Goal: Task Accomplishment & Management: Use online tool/utility

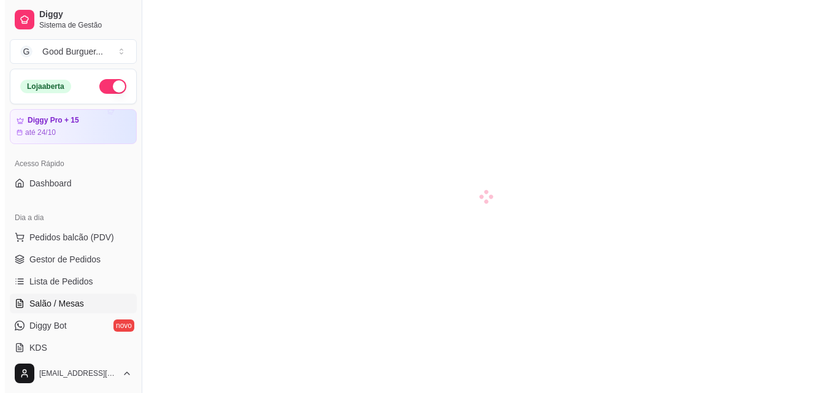
scroll to position [61, 0]
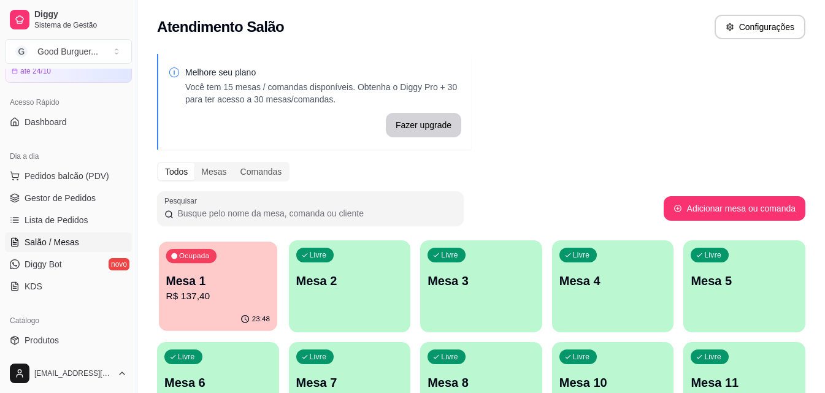
click at [227, 286] on p "Mesa 1" at bounding box center [218, 281] width 104 height 17
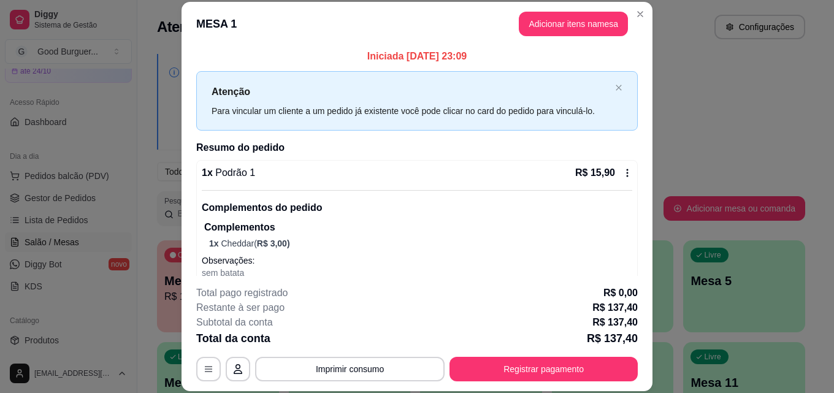
scroll to position [0, 0]
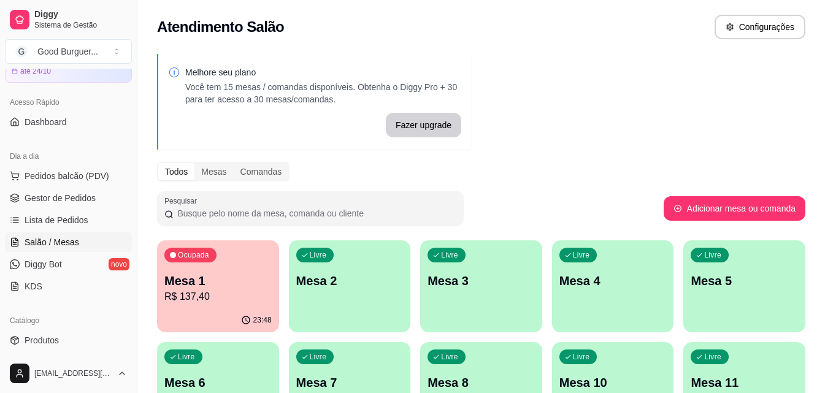
click at [221, 264] on div "Ocupada Mesa 1 R$ 137,40" at bounding box center [218, 274] width 122 height 68
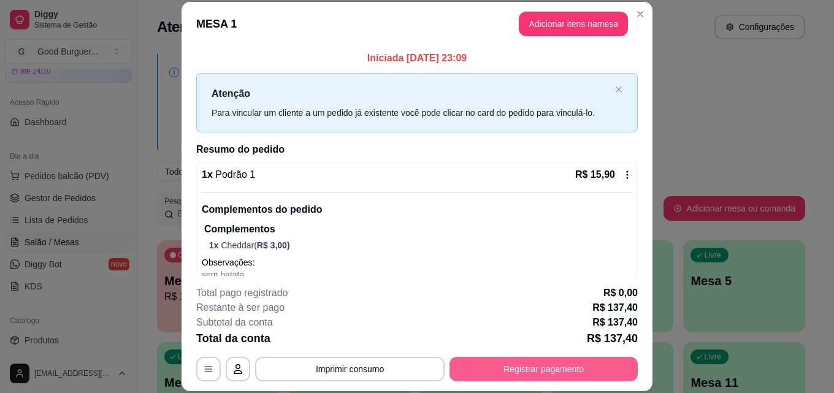
click at [529, 372] on button "Registrar pagamento" at bounding box center [543, 369] width 188 height 25
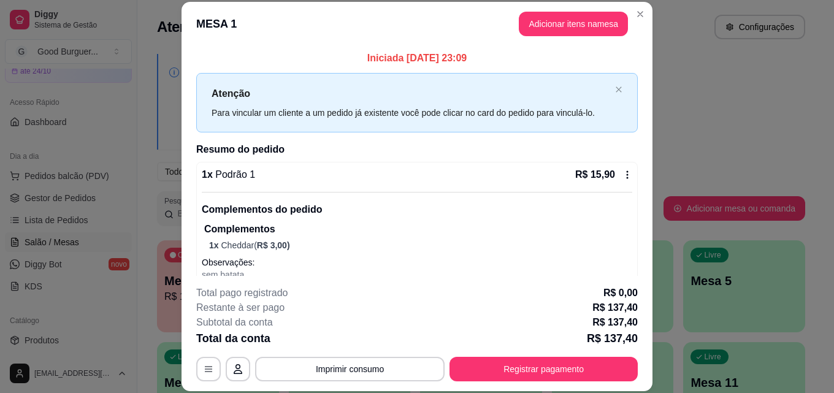
click at [622, 174] on icon at bounding box center [627, 175] width 10 height 10
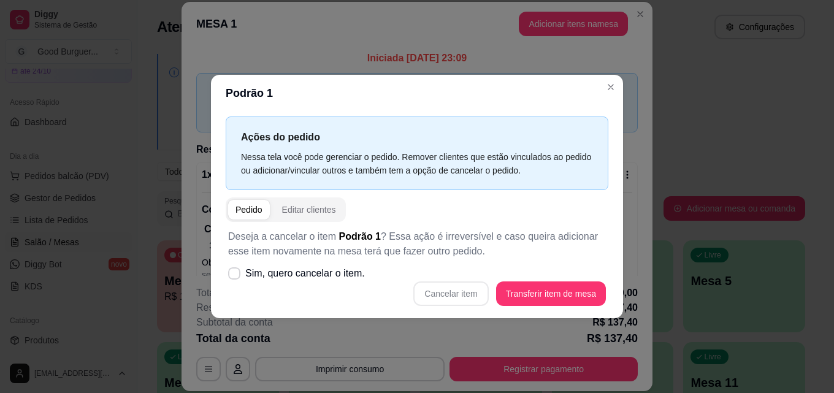
click at [457, 297] on div "Cancelar item Transferir item de mesa" at bounding box center [417, 293] width 378 height 25
click at [232, 276] on icon at bounding box center [233, 273] width 9 height 7
click at [232, 276] on input "Sim, quero cancelar o item." at bounding box center [231, 279] width 8 height 8
checkbox input "true"
click at [452, 288] on button "Cancelar item" at bounding box center [450, 293] width 75 height 25
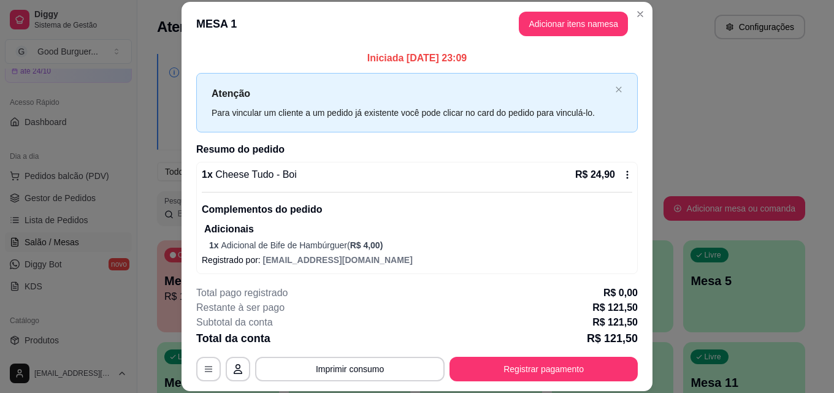
scroll to position [61, 0]
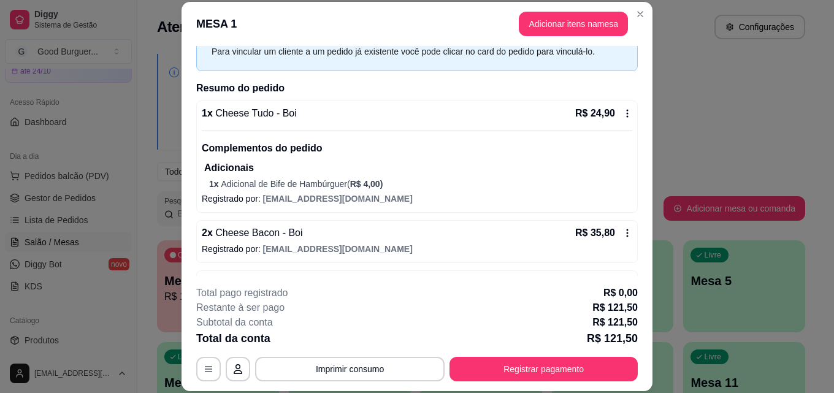
click at [622, 234] on icon at bounding box center [627, 233] width 10 height 10
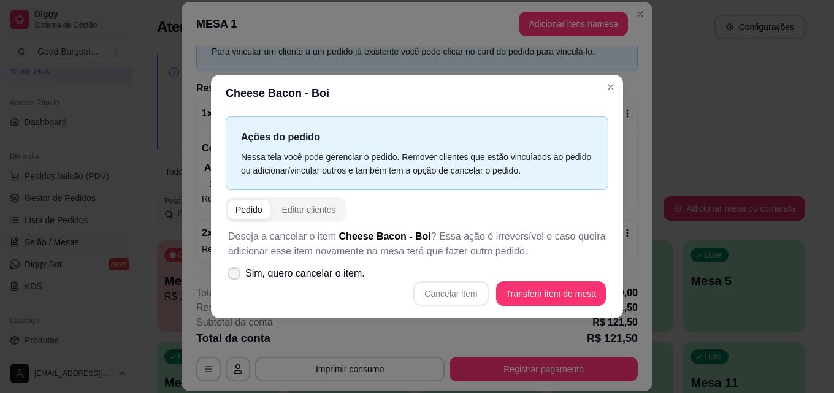
click at [235, 271] on icon at bounding box center [234, 273] width 10 height 7
click at [235, 275] on input "Sim, quero cancelar o item." at bounding box center [231, 279] width 8 height 8
checkbox input "true"
click at [464, 291] on button "Cancelar item" at bounding box center [450, 293] width 75 height 25
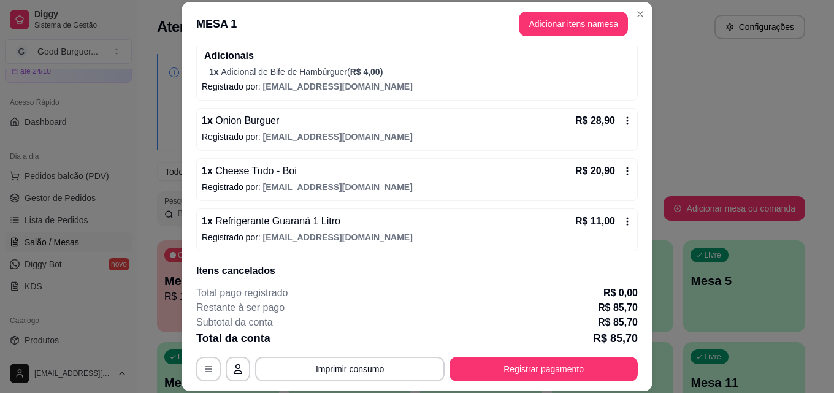
scroll to position [184, 0]
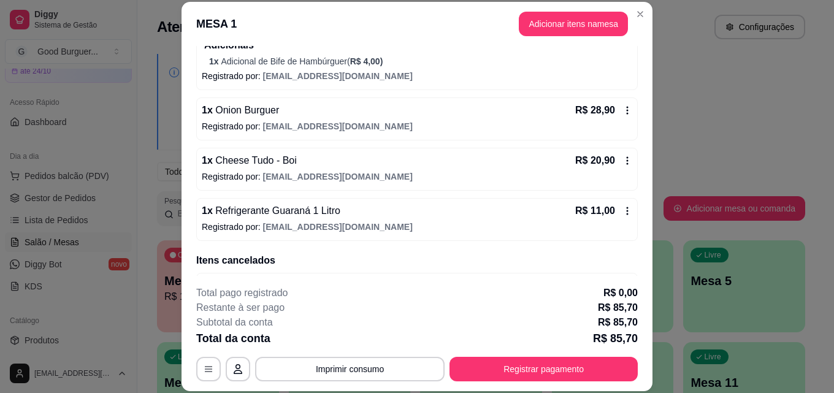
click at [622, 159] on icon at bounding box center [627, 161] width 10 height 10
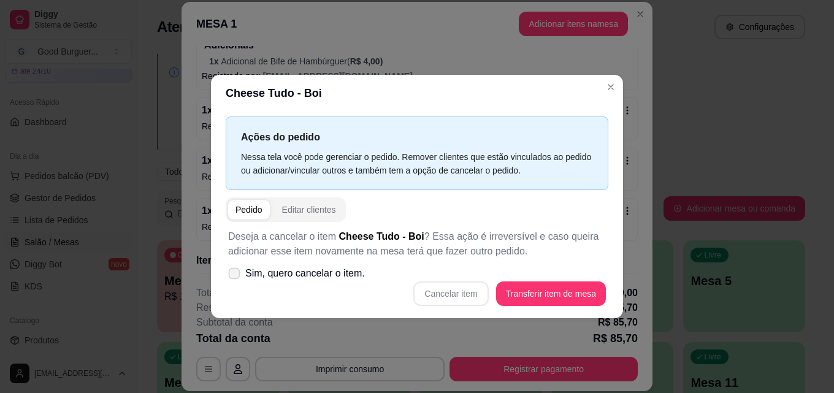
click at [233, 278] on span at bounding box center [235, 273] width 12 height 12
click at [233, 278] on input "Sim, quero cancelar o item." at bounding box center [231, 279] width 8 height 8
checkbox input "true"
click at [455, 291] on button "Cancelar item" at bounding box center [450, 293] width 73 height 24
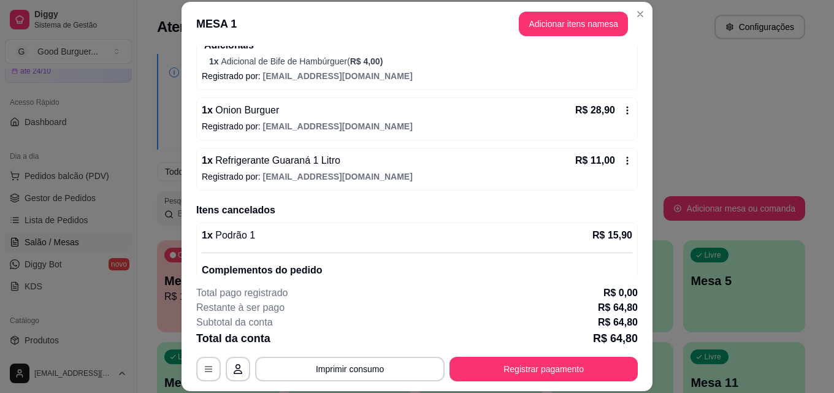
scroll to position [123, 0]
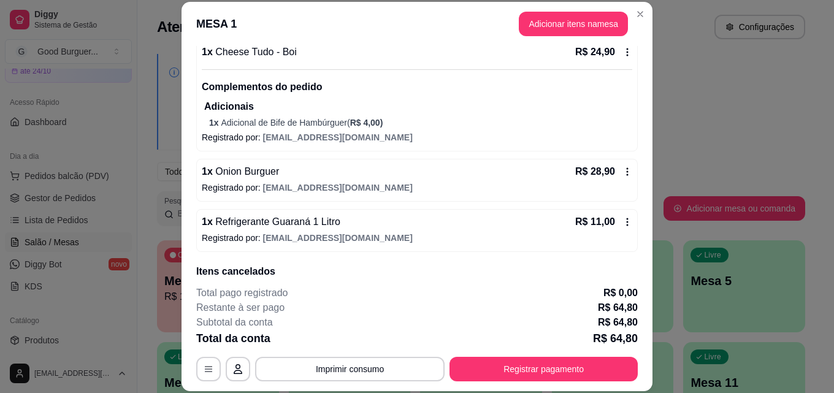
click at [627, 175] on icon at bounding box center [628, 172] width 2 height 8
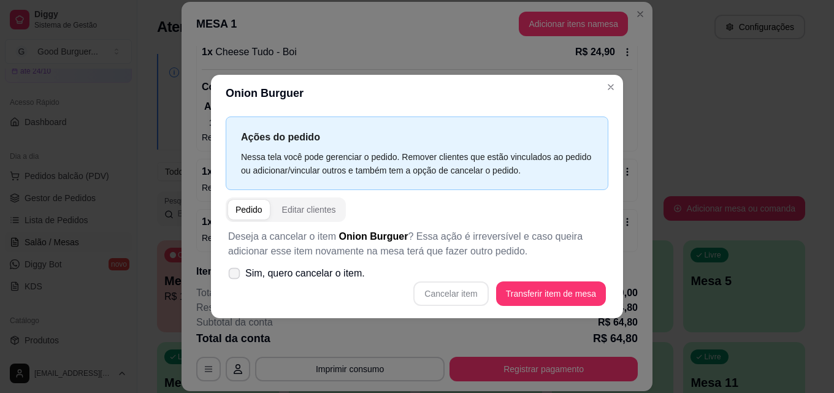
click at [234, 272] on icon at bounding box center [233, 273] width 9 height 7
click at [234, 275] on input "Sim, quero cancelar o item." at bounding box center [231, 279] width 8 height 8
checkbox input "true"
click at [473, 294] on button "Cancelar item" at bounding box center [450, 293] width 73 height 24
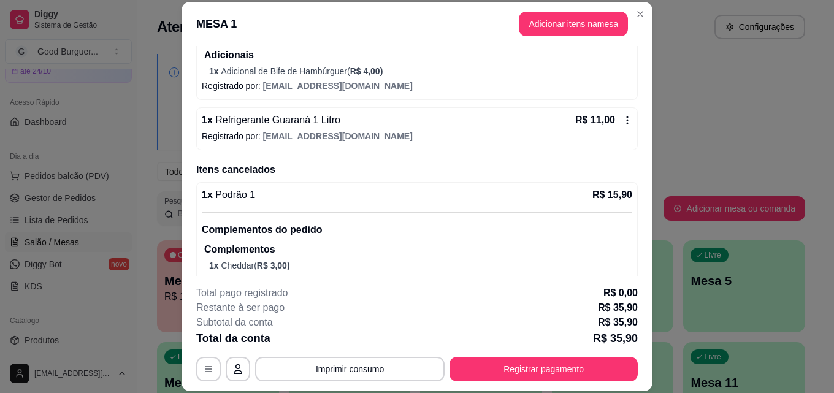
scroll to position [113, 0]
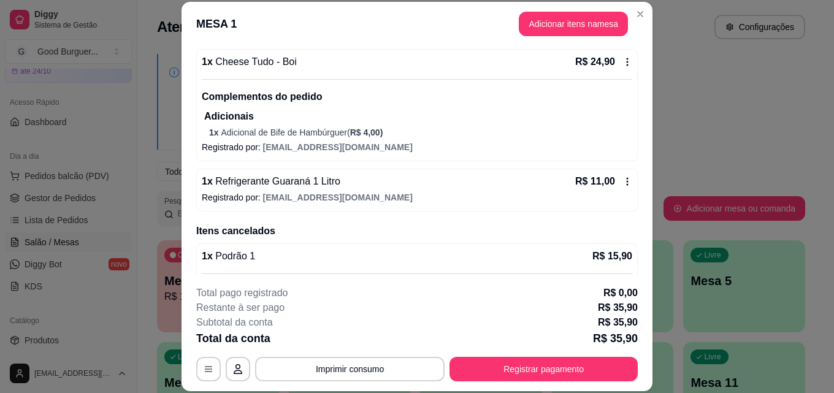
click at [622, 181] on icon at bounding box center [627, 182] width 10 height 10
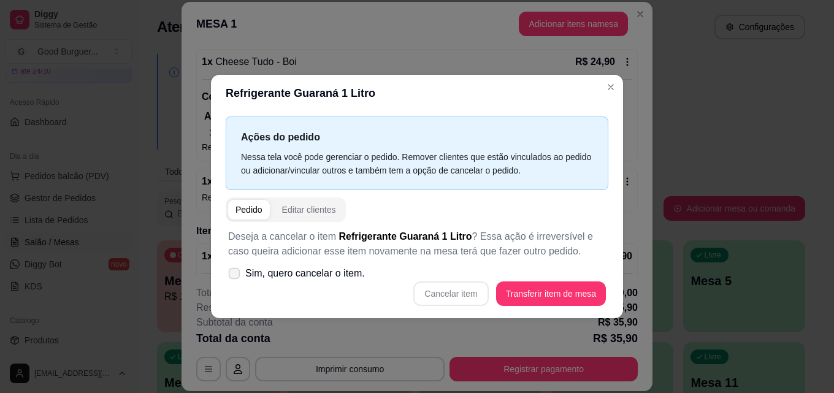
click at [235, 276] on icon at bounding box center [233, 273] width 9 height 7
click at [235, 276] on input "Sim, quero cancelar o item." at bounding box center [231, 279] width 8 height 8
checkbox input "true"
click at [458, 288] on button "Cancelar item" at bounding box center [450, 293] width 75 height 25
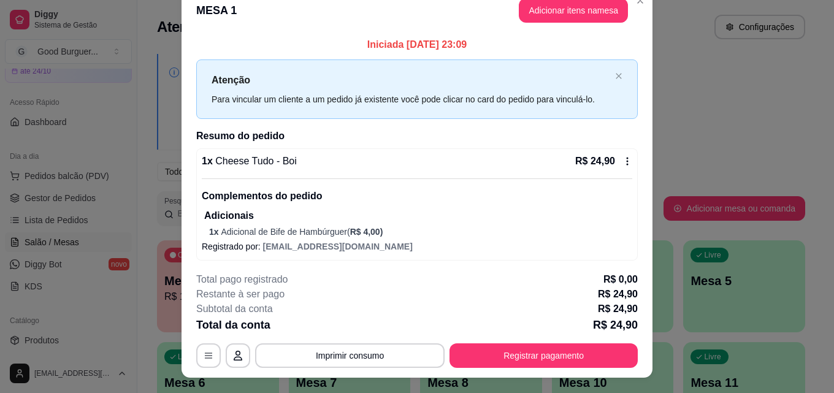
scroll to position [0, 0]
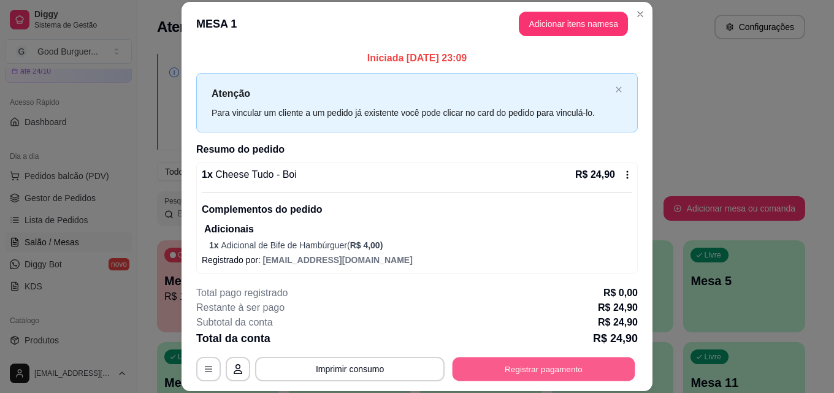
click at [530, 370] on button "Registrar pagamento" at bounding box center [544, 369] width 183 height 24
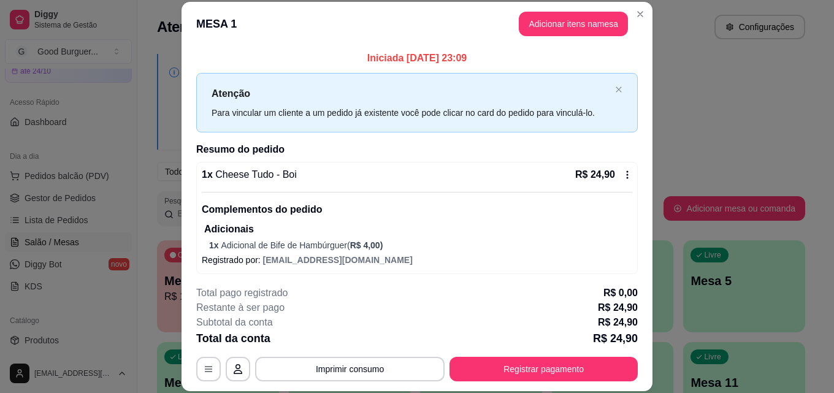
click at [622, 174] on icon at bounding box center [627, 175] width 10 height 10
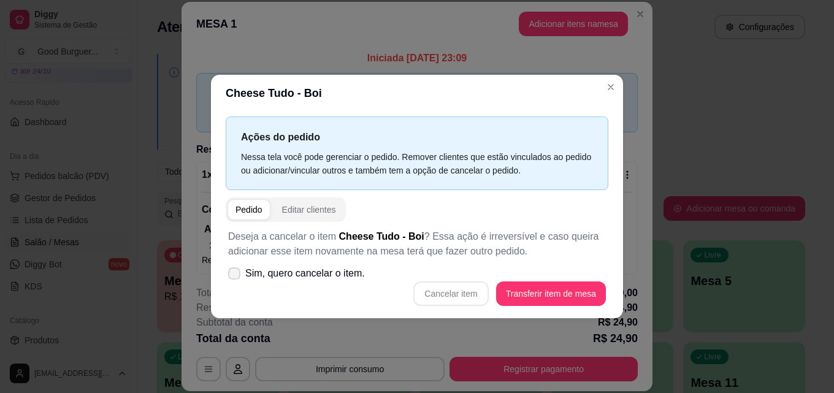
click at [234, 277] on icon at bounding box center [234, 273] width 10 height 7
click at [234, 277] on input "Sim, quero cancelar o item." at bounding box center [231, 279] width 8 height 8
checkbox input "true"
click at [451, 291] on button "Cancelar item" at bounding box center [450, 293] width 75 height 25
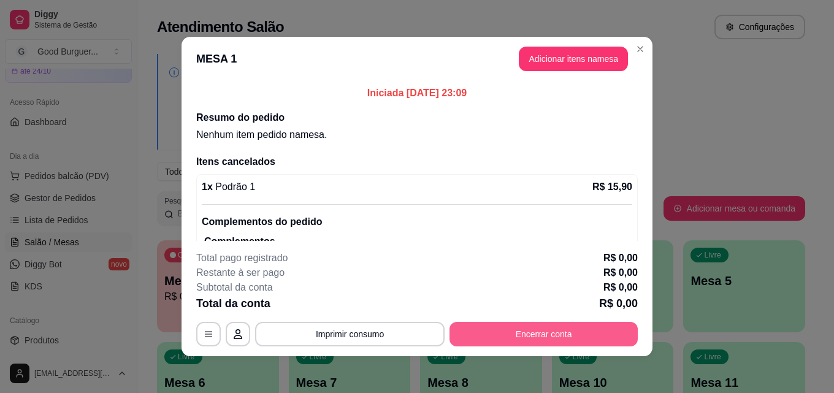
click at [548, 337] on button "Encerrar conta" at bounding box center [543, 334] width 188 height 25
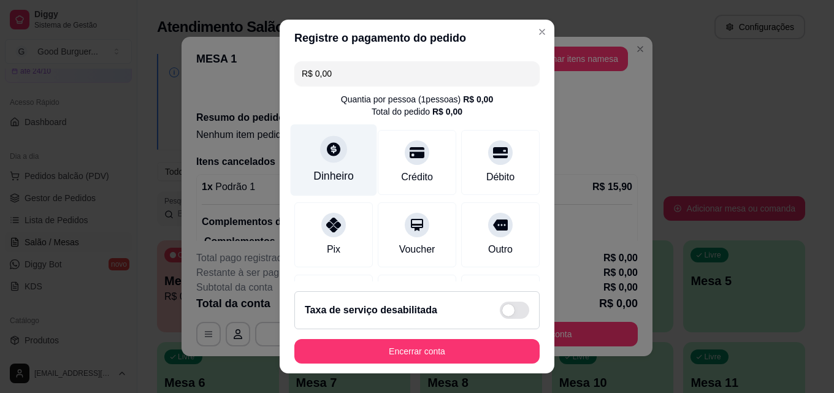
click at [327, 140] on div at bounding box center [333, 149] width 27 height 27
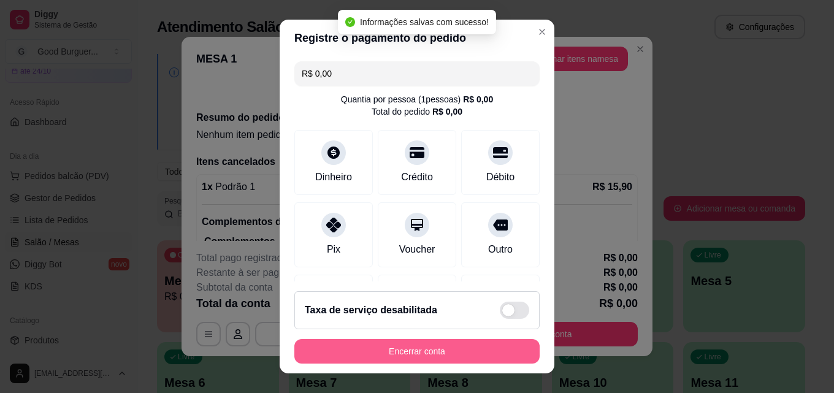
click at [468, 348] on button "Encerrar conta" at bounding box center [416, 351] width 245 height 25
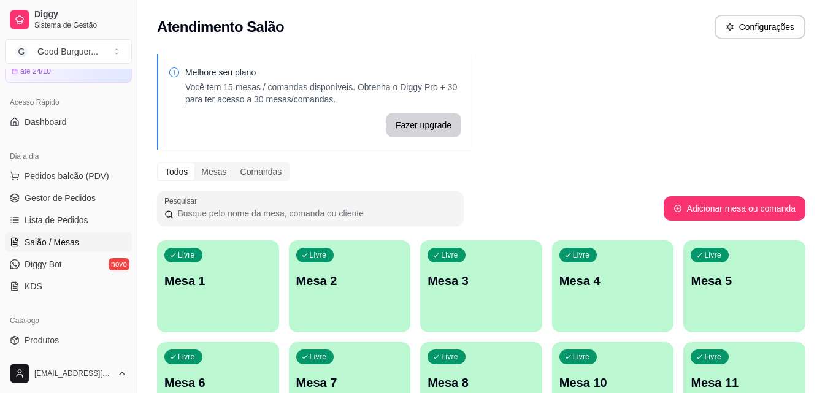
click at [243, 304] on div "Livre Mesa 1" at bounding box center [218, 278] width 122 height 77
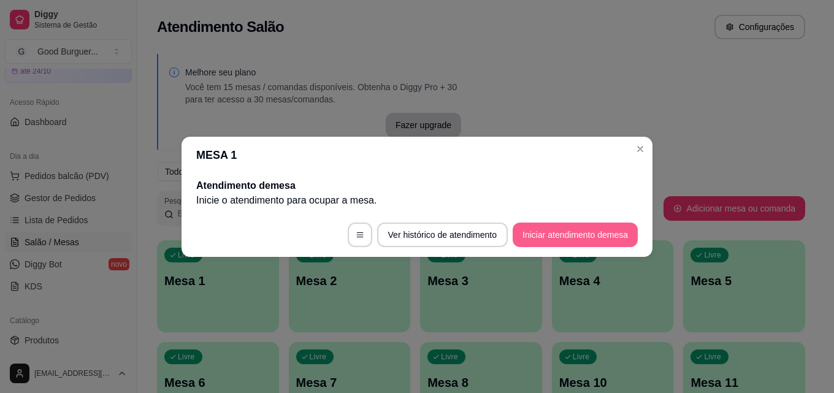
click at [550, 231] on button "Iniciar atendimento de mesa" at bounding box center [575, 235] width 125 height 25
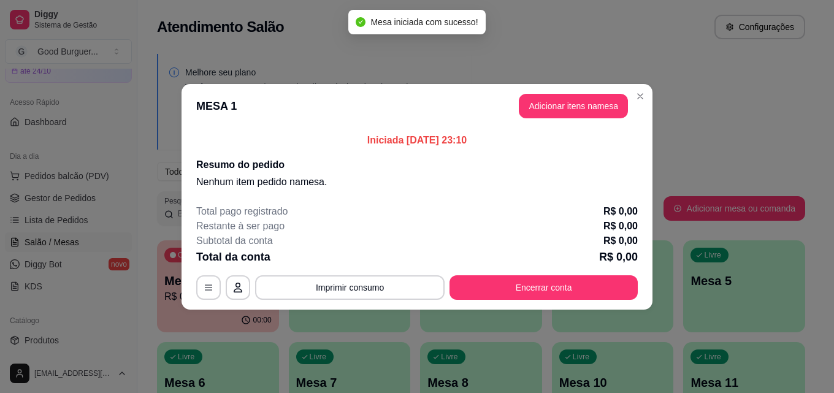
click at [570, 114] on button "Adicionar itens na mesa" at bounding box center [573, 106] width 109 height 25
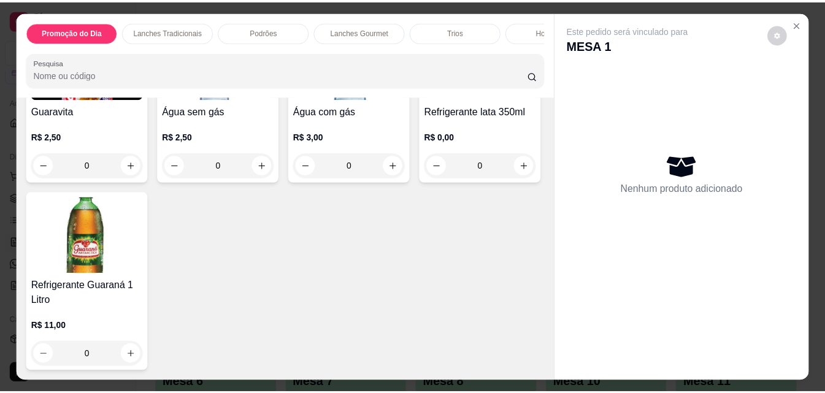
scroll to position [4270, 0]
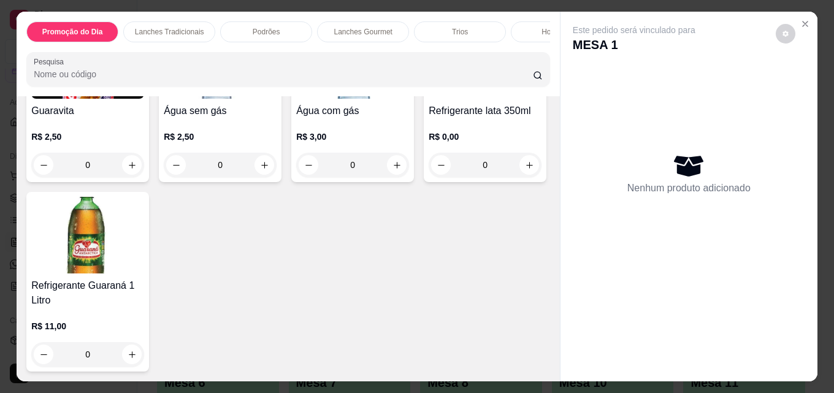
click at [96, 99] on img at bounding box center [87, 60] width 113 height 77
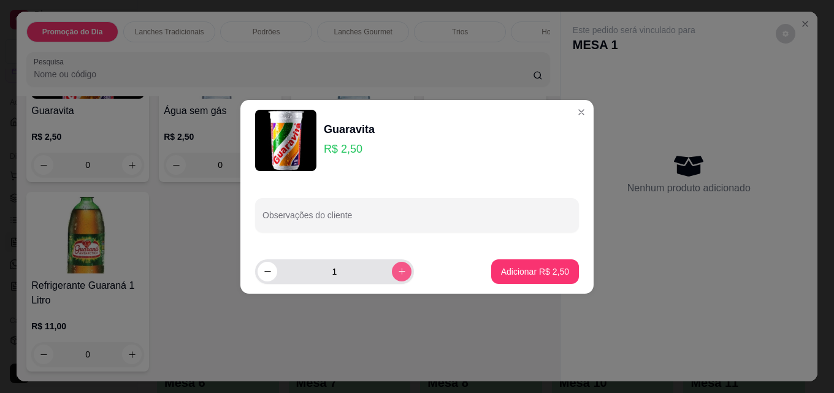
click at [397, 268] on icon "increase-product-quantity" at bounding box center [401, 271] width 9 height 9
type input "2"
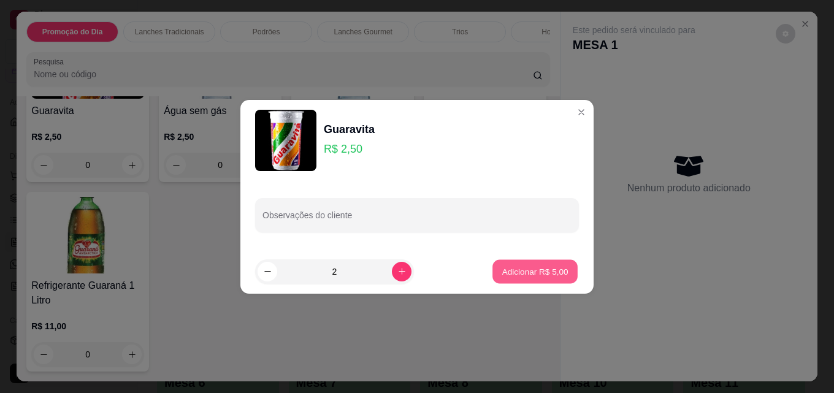
click at [550, 276] on p "Adicionar R$ 5,00" at bounding box center [535, 271] width 66 height 12
type input "2"
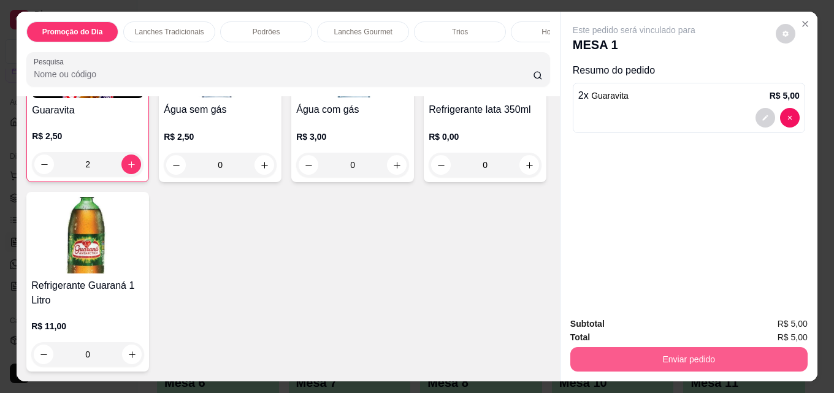
click at [646, 348] on button "Enviar pedido" at bounding box center [688, 359] width 237 height 25
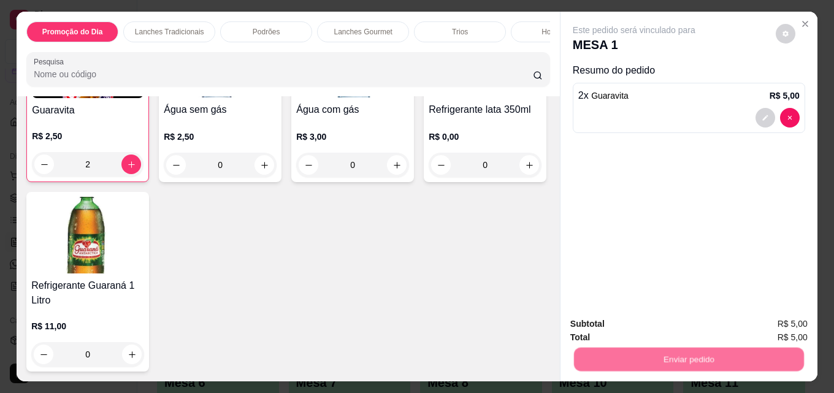
click at [678, 321] on button "Registrar cliente" at bounding box center [693, 324] width 81 height 23
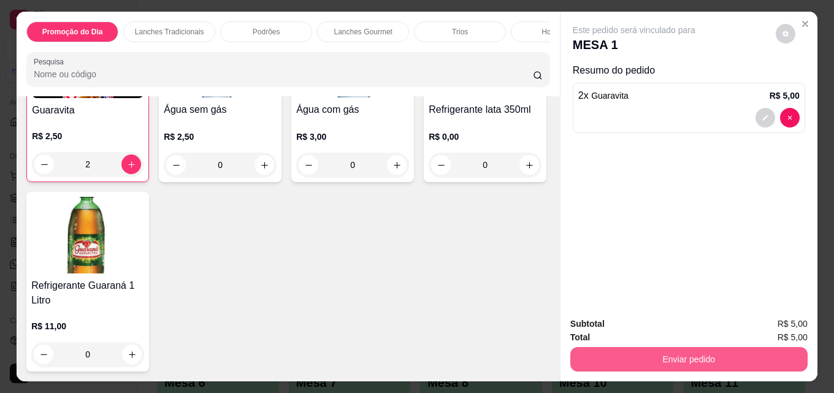
click at [697, 354] on button "Enviar pedido" at bounding box center [688, 359] width 237 height 25
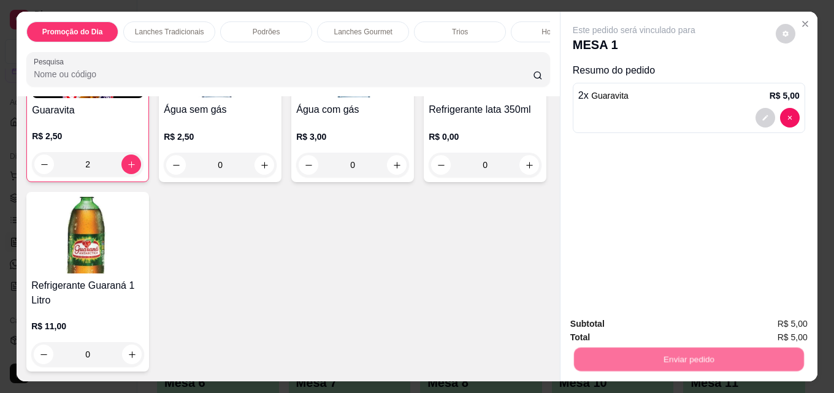
click at [774, 322] on button "Enviar pedido" at bounding box center [775, 324] width 67 height 23
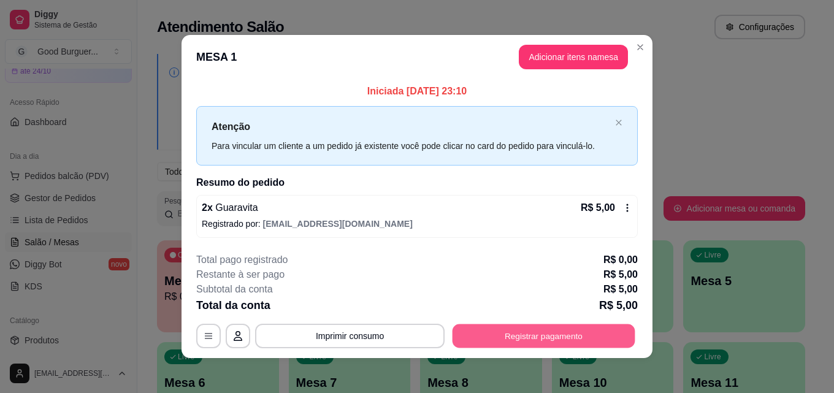
click at [533, 334] on button "Registrar pagamento" at bounding box center [544, 336] width 183 height 24
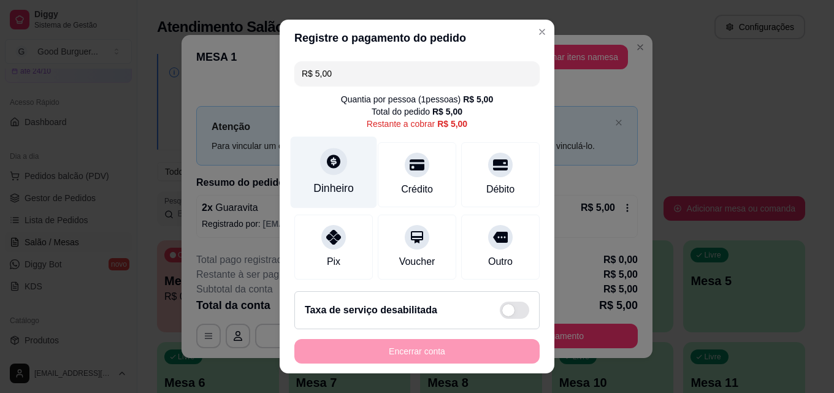
click at [326, 171] on div at bounding box center [333, 161] width 27 height 27
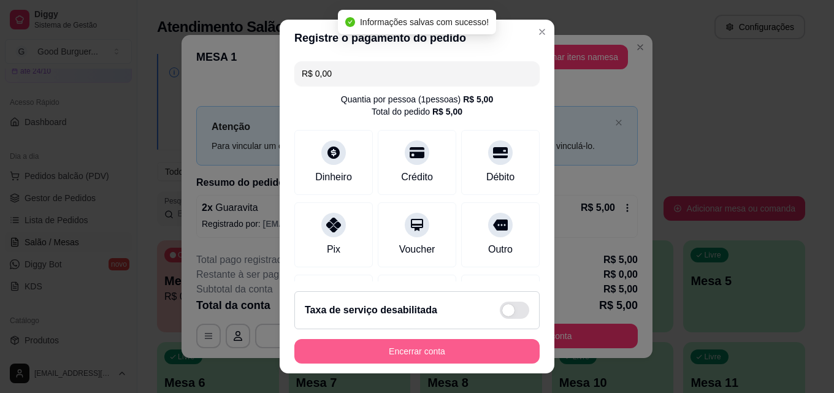
type input "R$ 0,00"
click at [425, 353] on button "Encerrar conta" at bounding box center [416, 351] width 245 height 25
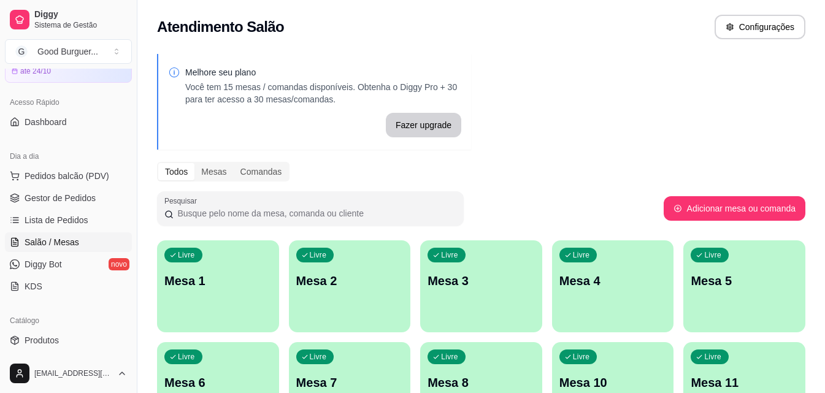
click at [630, 89] on div "Melhore seu plano Você tem 15 mesas / comandas disponíveis. Obtenha o Diggy Pro…" at bounding box center [480, 299] width 687 height 504
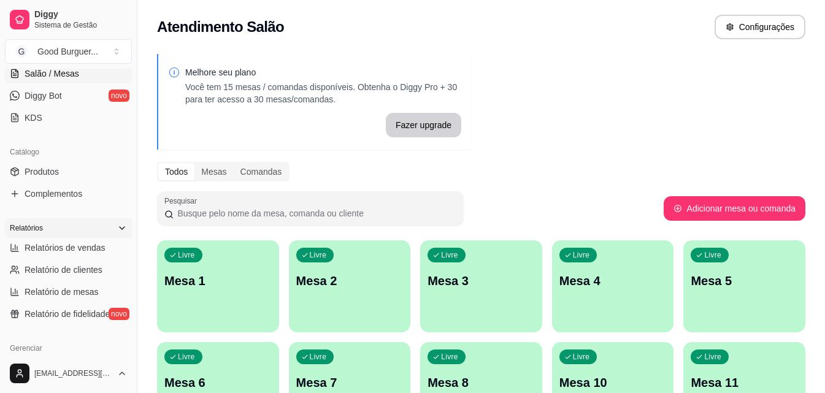
scroll to position [245, 0]
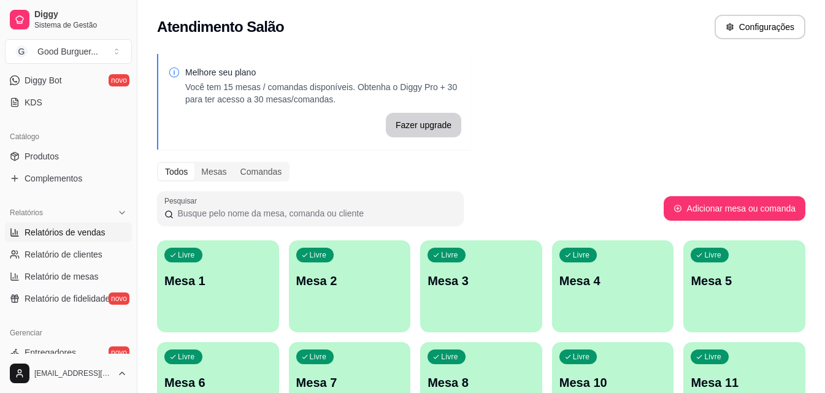
click at [68, 242] on link "Relatórios de vendas" at bounding box center [68, 233] width 127 height 20
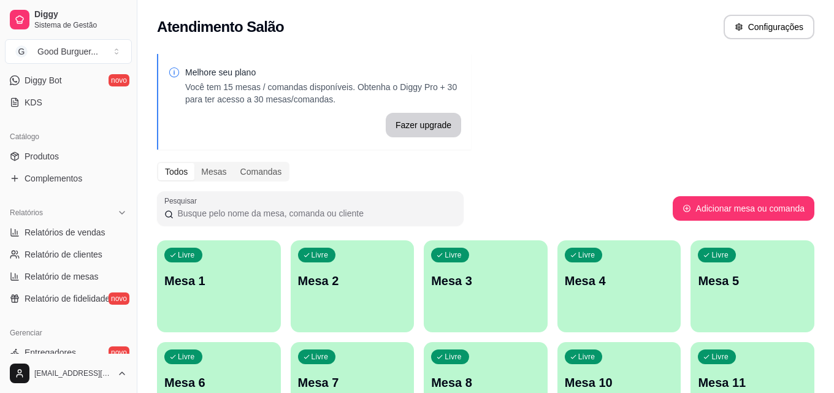
select select "ALL"
select select "0"
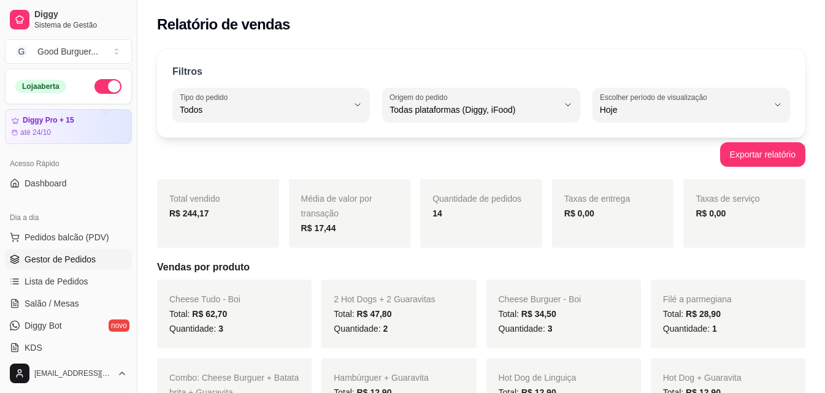
click at [92, 259] on span "Gestor de Pedidos" at bounding box center [60, 259] width 71 height 12
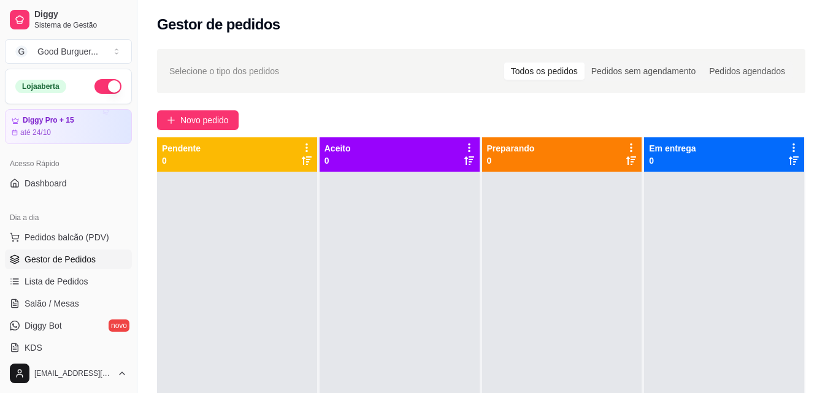
click at [97, 86] on button "button" at bounding box center [107, 86] width 27 height 15
